Goal: Communication & Community: Connect with others

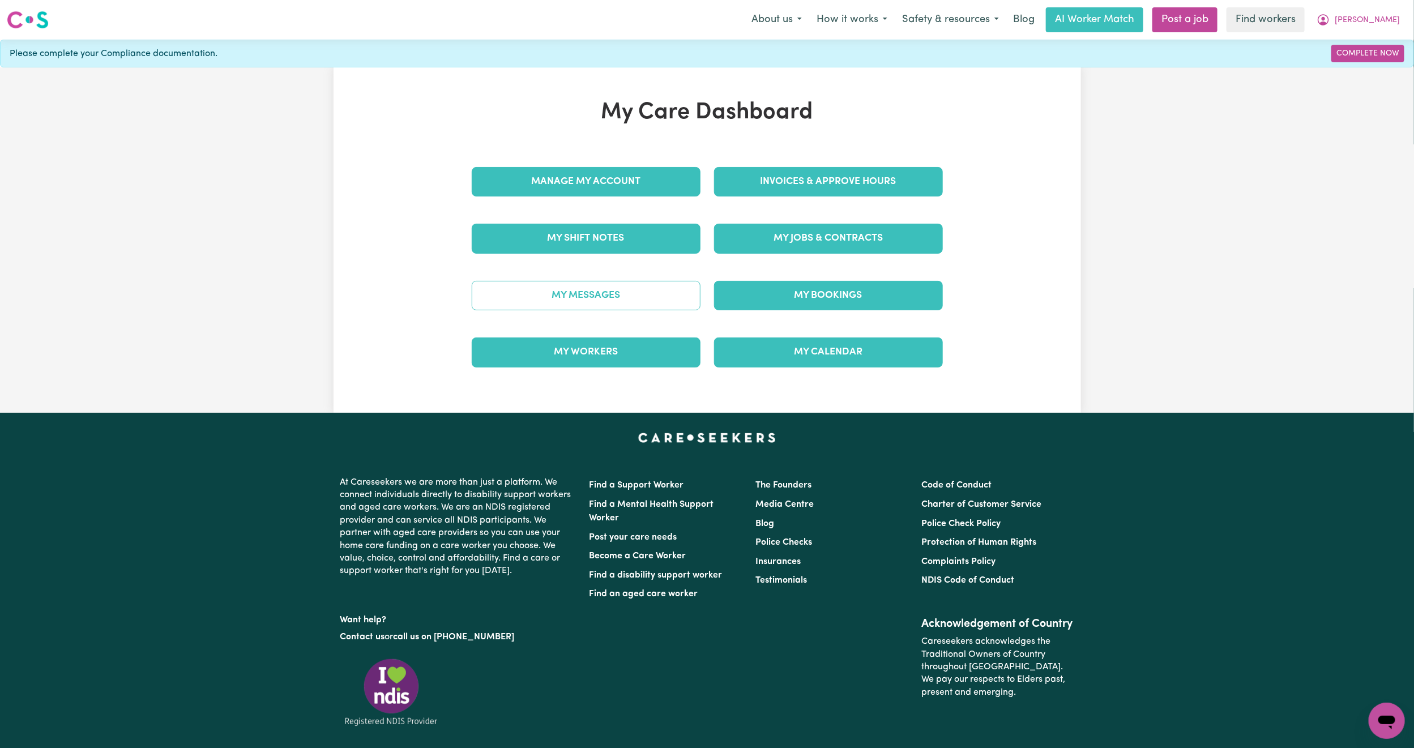
click at [563, 296] on link "My Messages" at bounding box center [586, 295] width 229 height 29
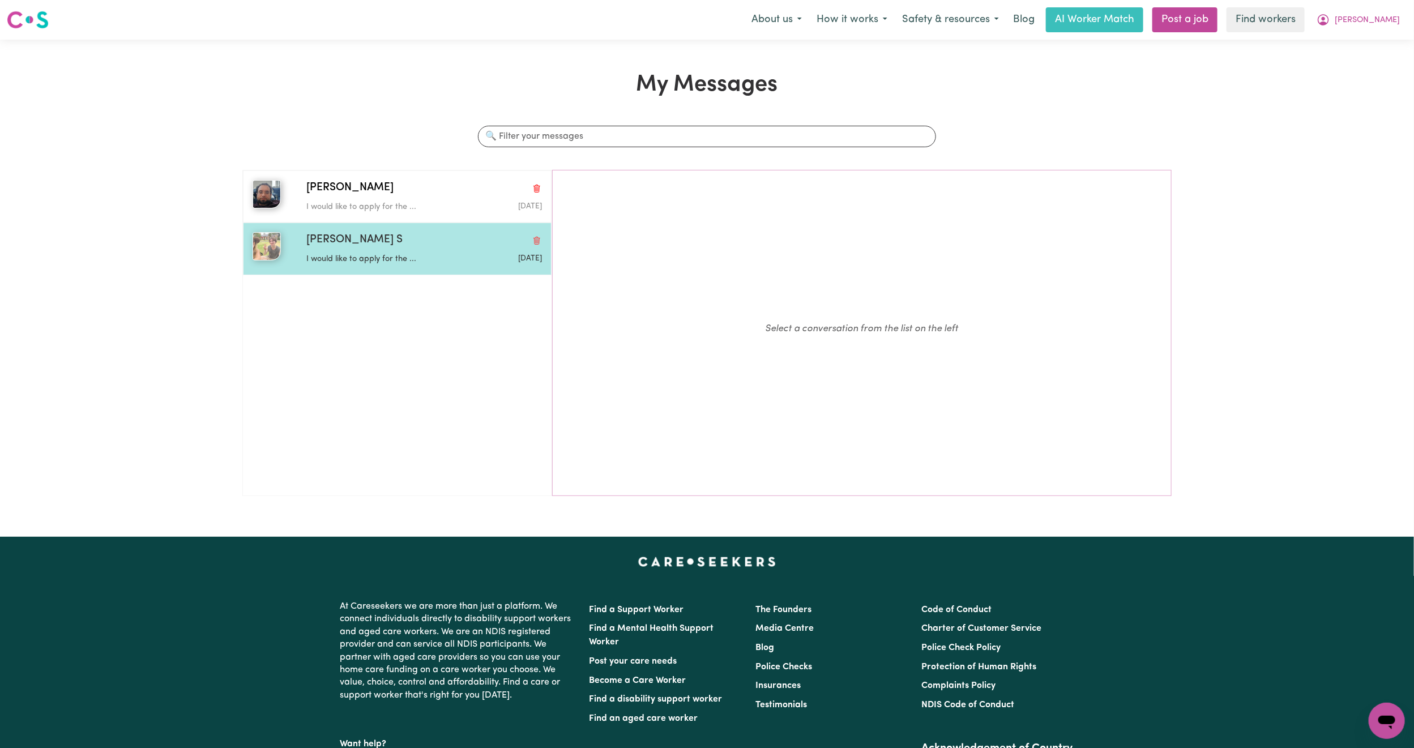
click at [371, 252] on div "I would like to apply for the ..." at bounding box center [384, 257] width 157 height 17
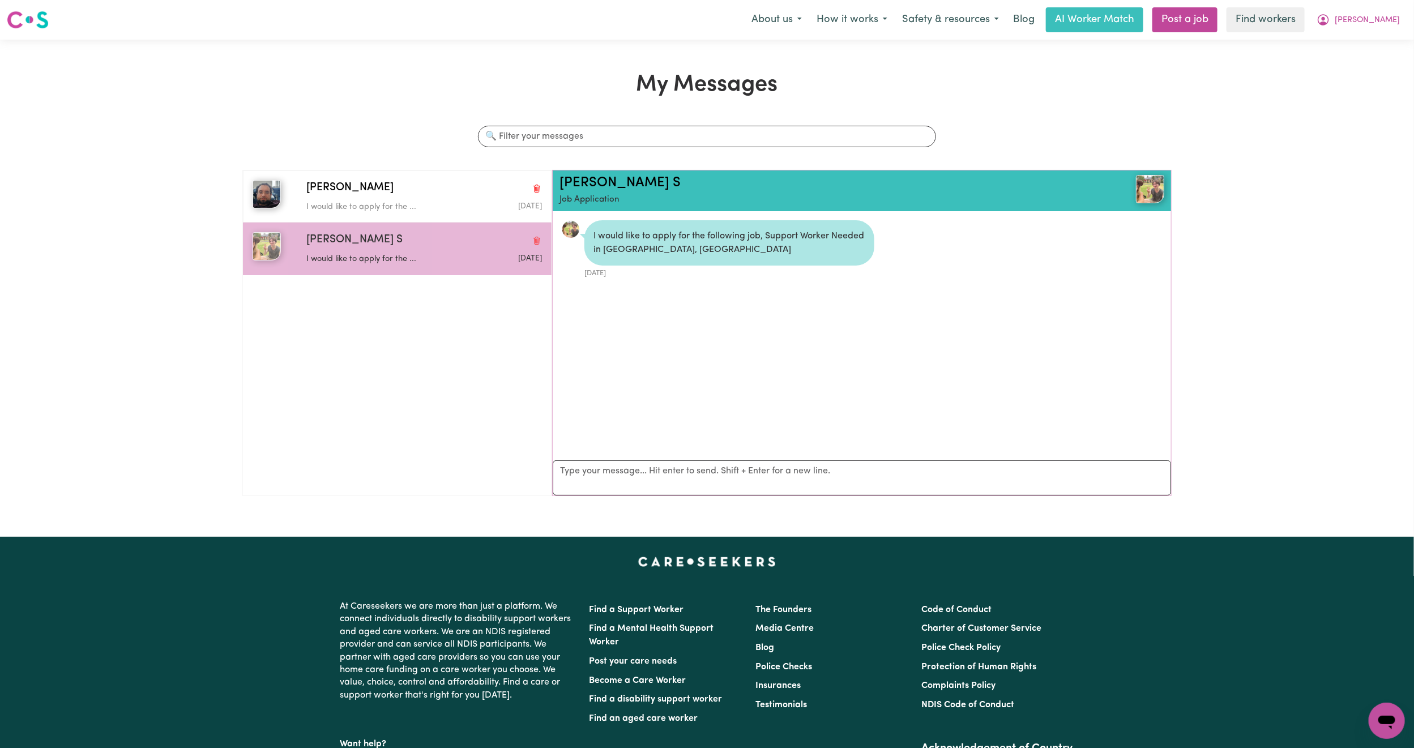
scroll to position [7, 0]
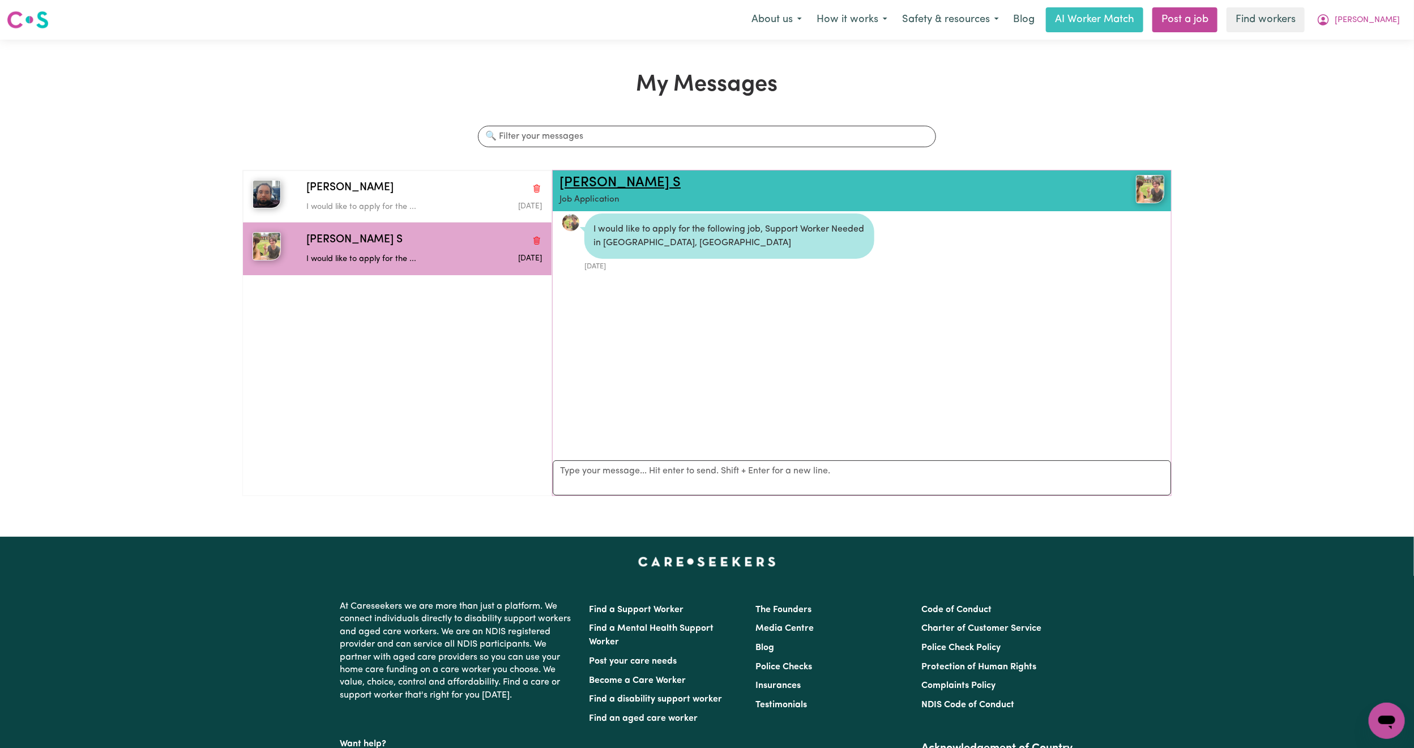
click at [583, 185] on link "[PERSON_NAME] S" at bounding box center [620, 183] width 121 height 14
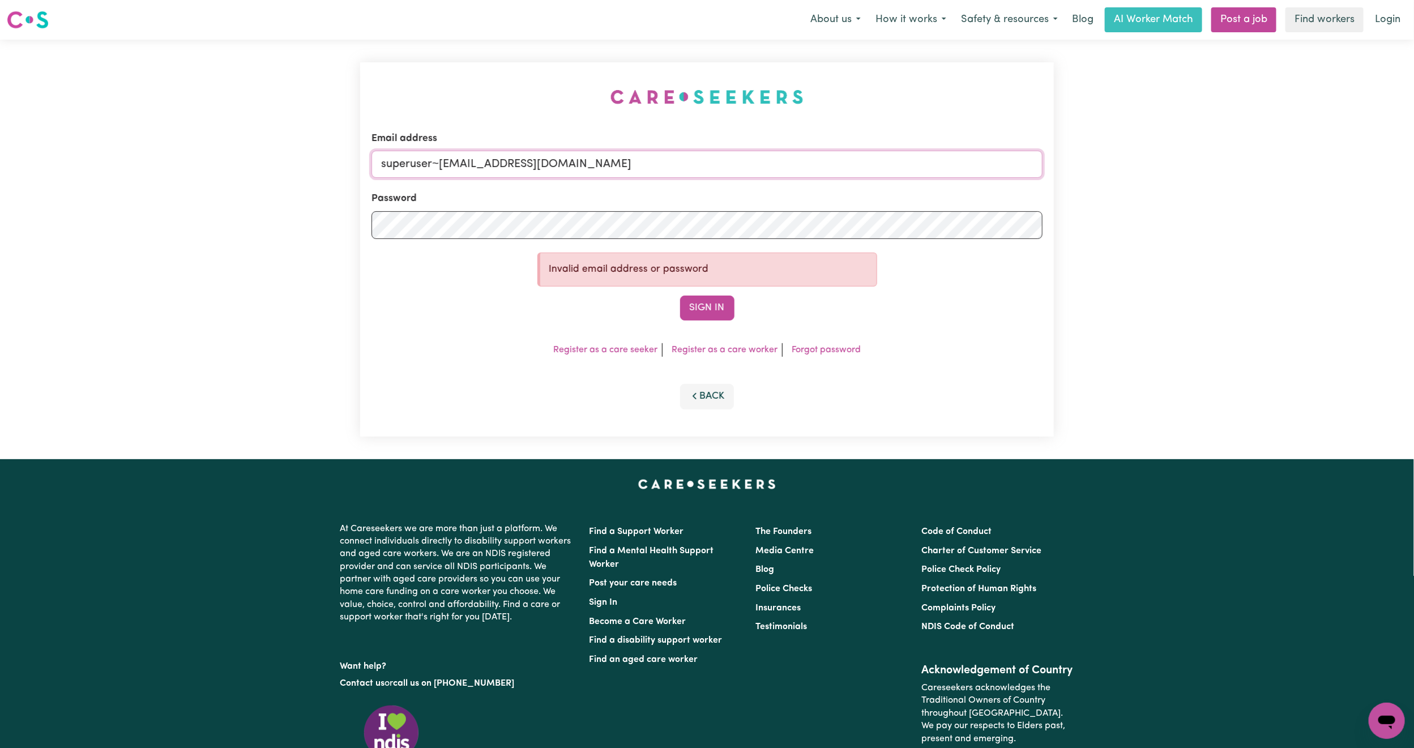
click at [445, 165] on input "superuser~[EMAIL_ADDRESS][DOMAIN_NAME]" at bounding box center [707, 164] width 671 height 27
drag, startPoint x: 440, startPoint y: 162, endPoint x: 634, endPoint y: 175, distance: 194.1
click at [634, 175] on input "superuser~[EMAIL_ADDRESS][DOMAIN_NAME]" at bounding box center [707, 164] width 671 height 27
paste input "dogcatdatx@gmail.com"
type input "superuser~dogcatdatx@gmail.com"
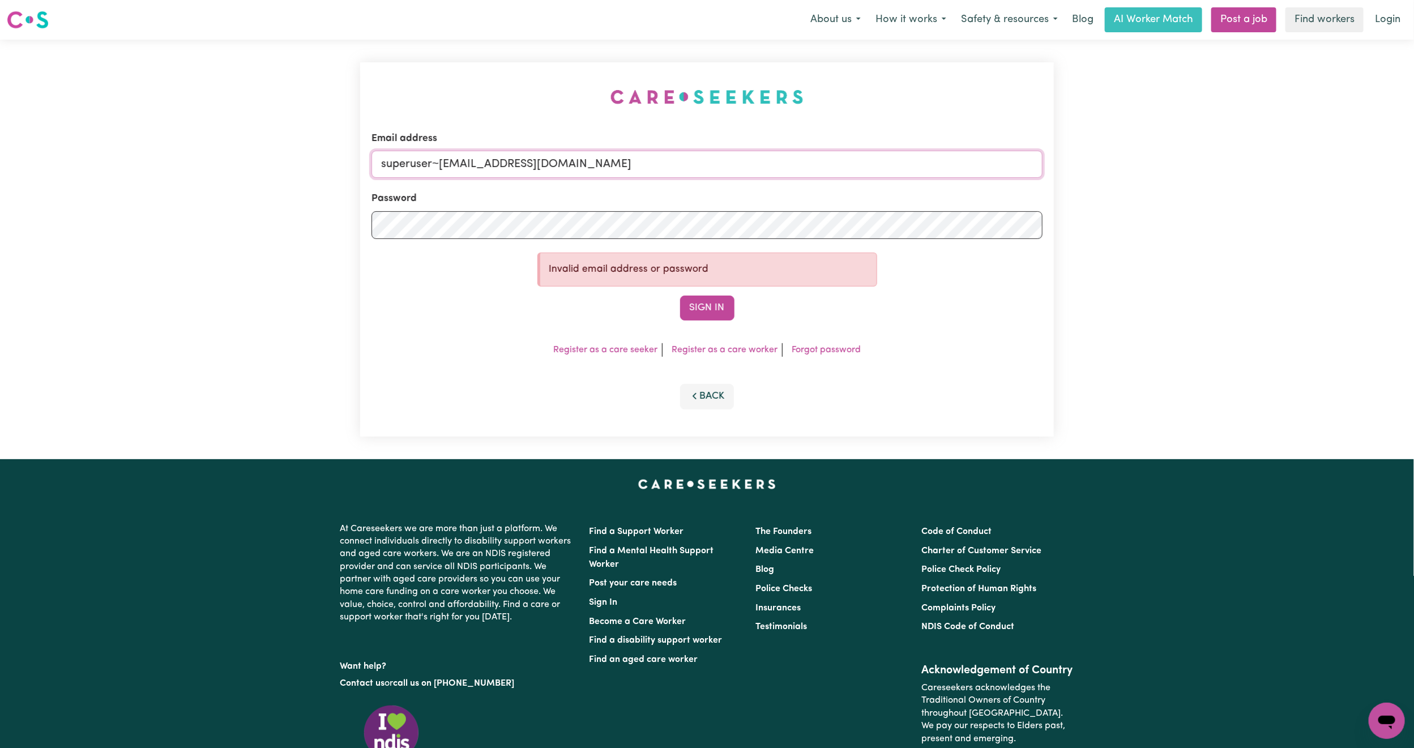
click at [680, 296] on button "Sign In" at bounding box center [707, 308] width 54 height 25
